Goal: Check status: Check status

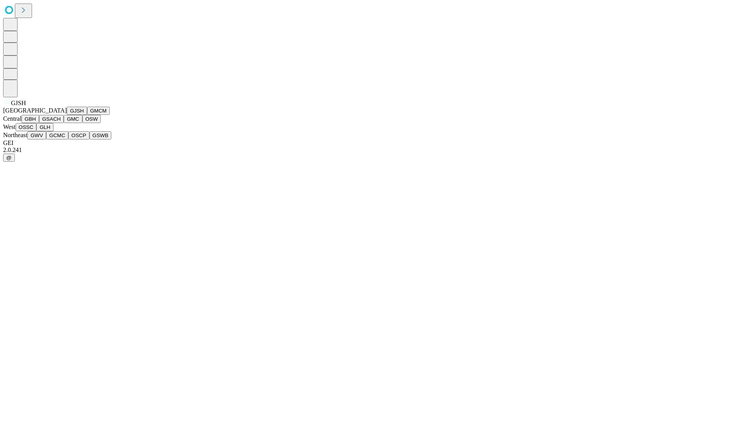
click at [67, 115] on button "GJSH" at bounding box center [77, 111] width 20 height 8
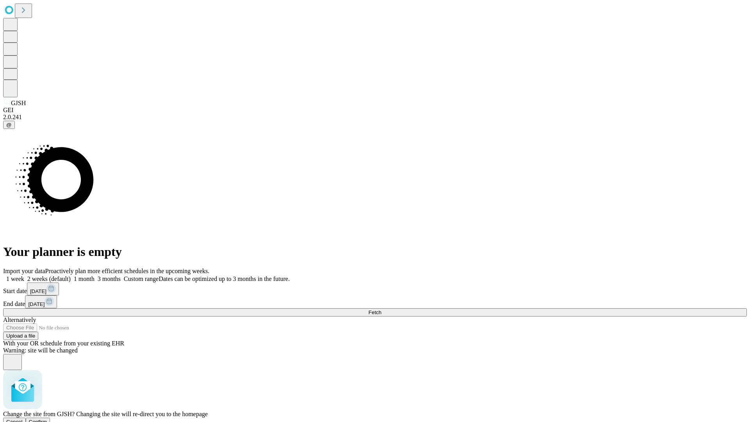
click at [47, 419] on span "Confirm" at bounding box center [38, 422] width 18 height 6
click at [71, 276] on label "2 weeks (default)" at bounding box center [47, 279] width 47 height 7
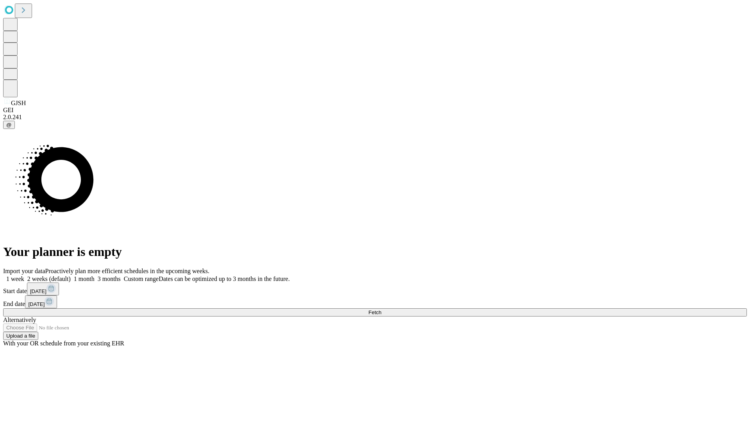
click at [381, 310] on span "Fetch" at bounding box center [375, 313] width 13 height 6
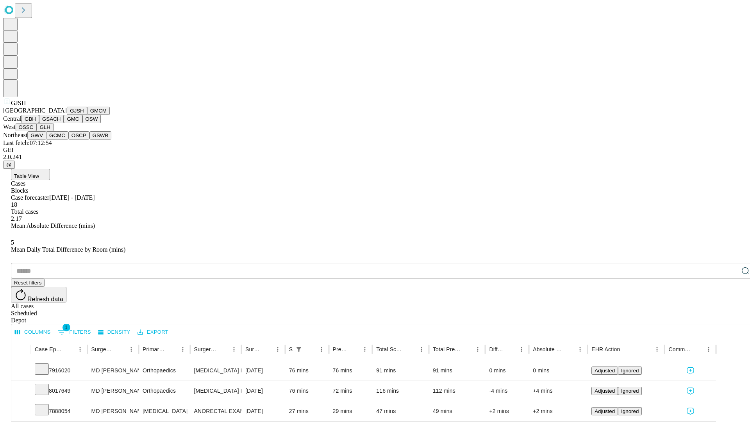
click at [87, 115] on button "GMCM" at bounding box center [98, 111] width 23 height 8
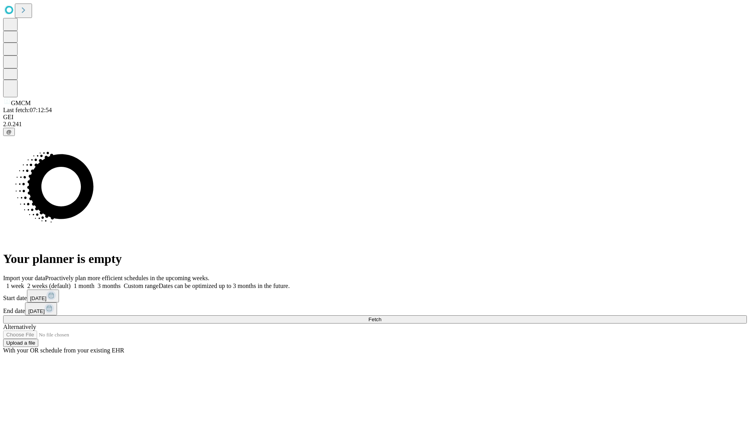
click at [71, 283] on label "2 weeks (default)" at bounding box center [47, 286] width 47 height 7
click at [381, 317] on span "Fetch" at bounding box center [375, 320] width 13 height 6
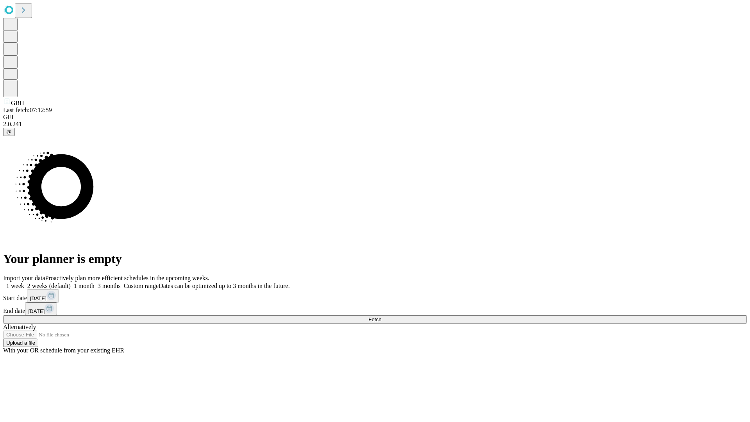
click at [71, 283] on label "2 weeks (default)" at bounding box center [47, 286] width 47 height 7
click at [381, 317] on span "Fetch" at bounding box center [375, 320] width 13 height 6
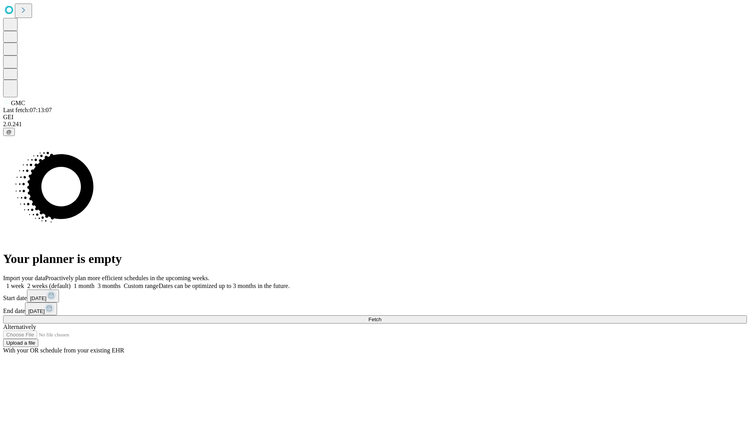
click at [71, 283] on label "2 weeks (default)" at bounding box center [47, 286] width 47 height 7
click at [381, 317] on span "Fetch" at bounding box center [375, 320] width 13 height 6
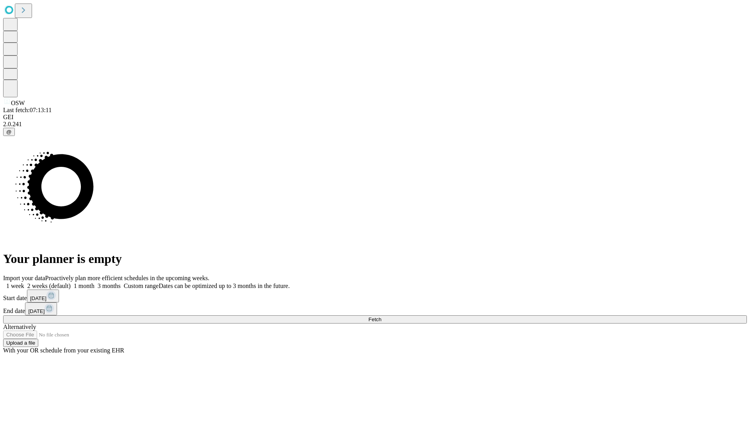
click at [71, 283] on label "2 weeks (default)" at bounding box center [47, 286] width 47 height 7
click at [381, 317] on span "Fetch" at bounding box center [375, 320] width 13 height 6
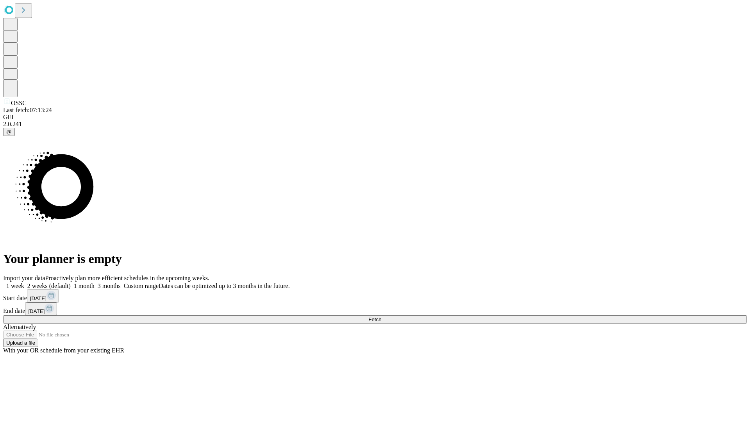
click at [71, 283] on label "2 weeks (default)" at bounding box center [47, 286] width 47 height 7
click at [381, 317] on span "Fetch" at bounding box center [375, 320] width 13 height 6
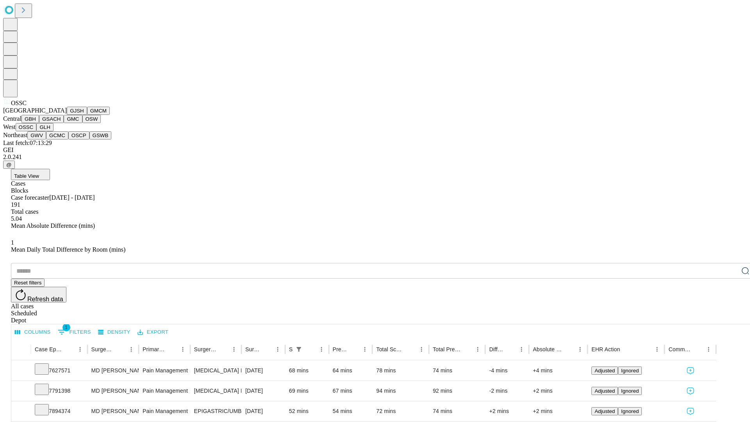
click at [53, 131] on button "GLH" at bounding box center [44, 127] width 17 height 8
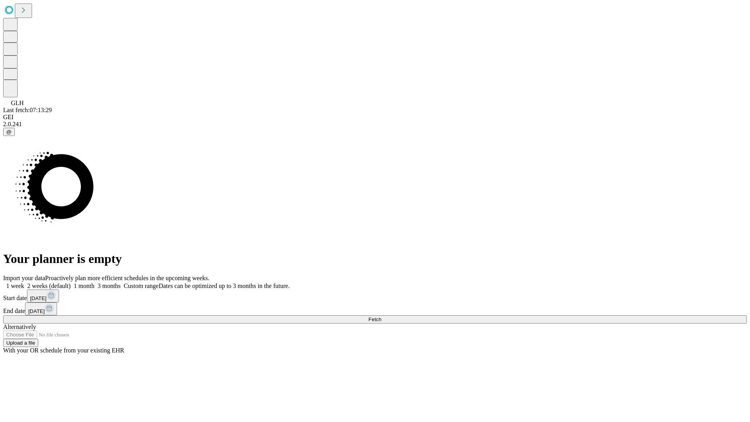
click at [71, 283] on label "2 weeks (default)" at bounding box center [47, 286] width 47 height 7
click at [381, 317] on span "Fetch" at bounding box center [375, 320] width 13 height 6
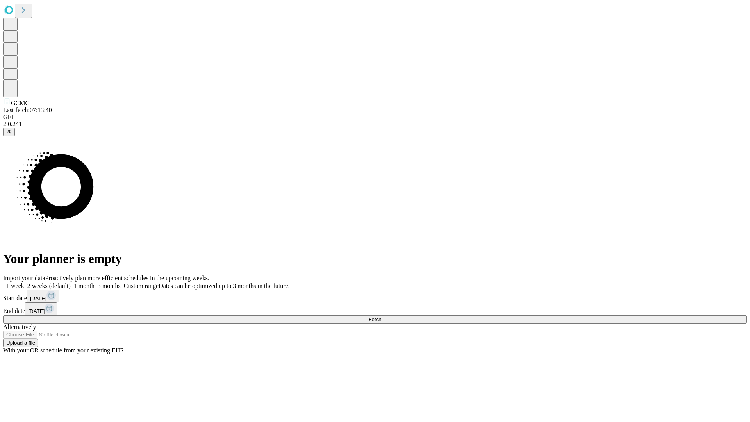
click at [71, 283] on label "2 weeks (default)" at bounding box center [47, 286] width 47 height 7
click at [381, 317] on span "Fetch" at bounding box center [375, 320] width 13 height 6
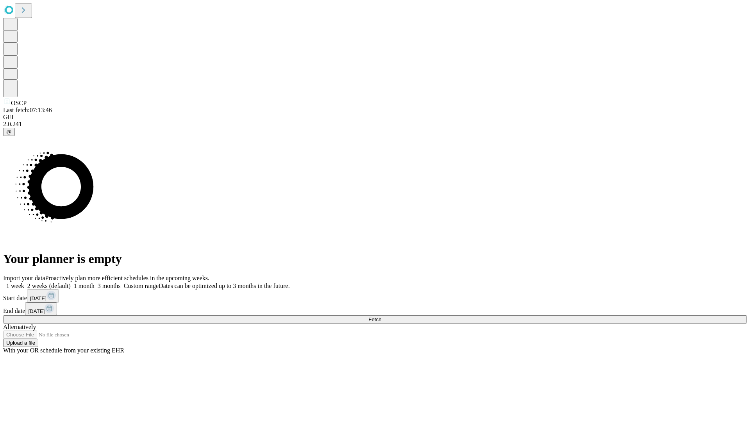
click at [381, 317] on span "Fetch" at bounding box center [375, 320] width 13 height 6
